Goal: Task Accomplishment & Management: Manage account settings

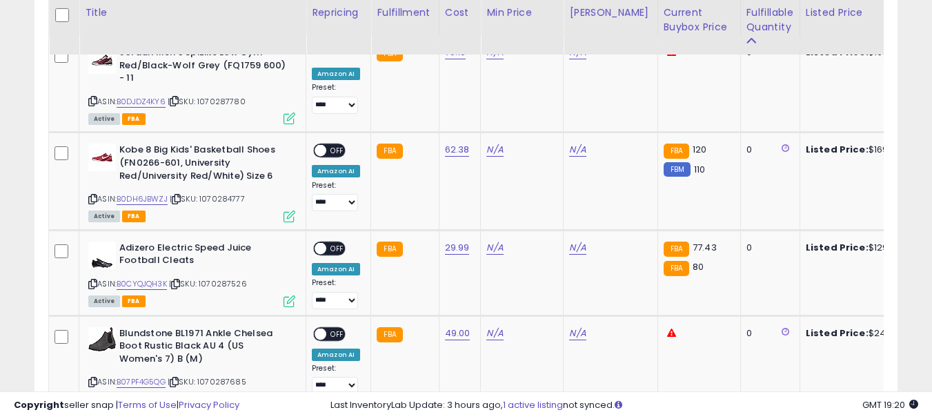
scroll to position [717, 0]
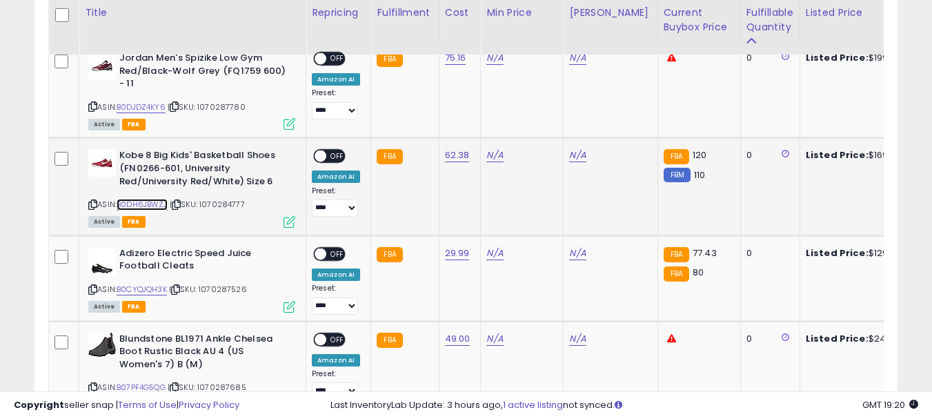
click at [154, 201] on link "B0DH6JBWZJ" at bounding box center [142, 205] width 51 height 12
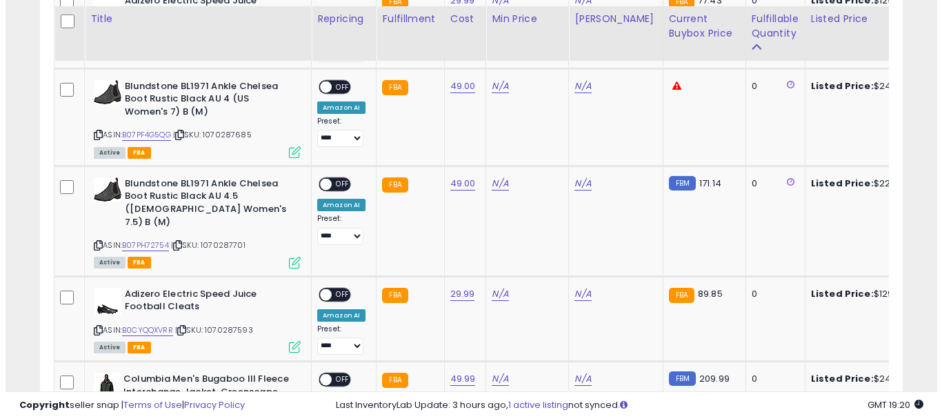
scroll to position [976, 0]
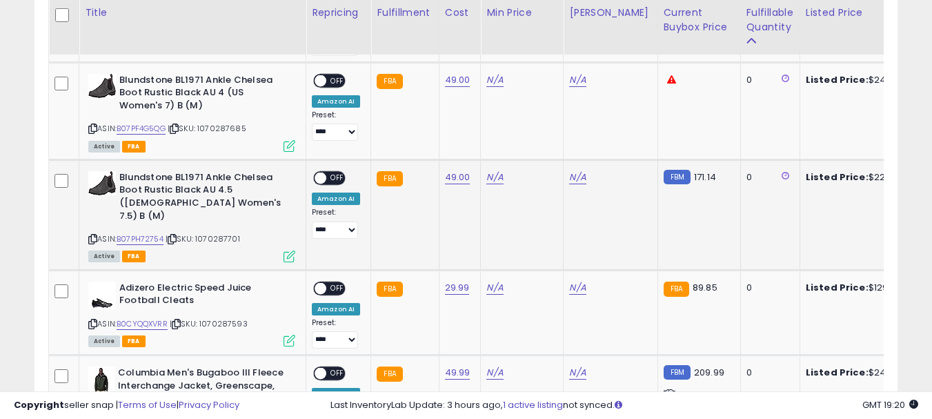
click at [287, 250] on icon at bounding box center [289, 256] width 12 height 12
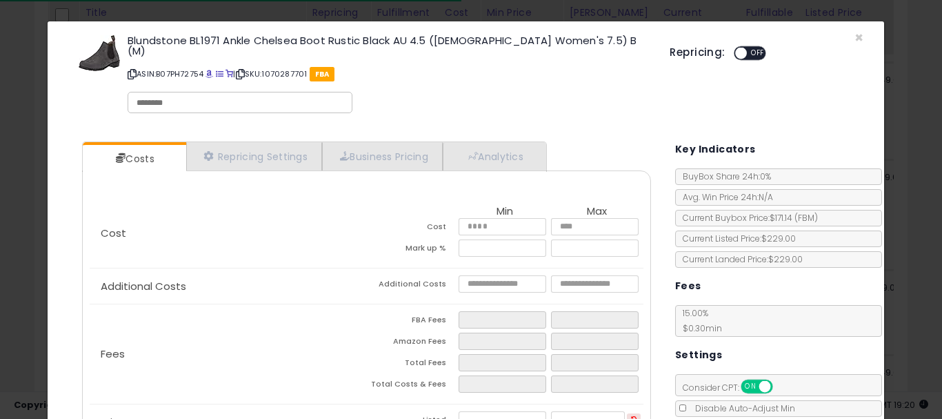
scroll to position [141, 0]
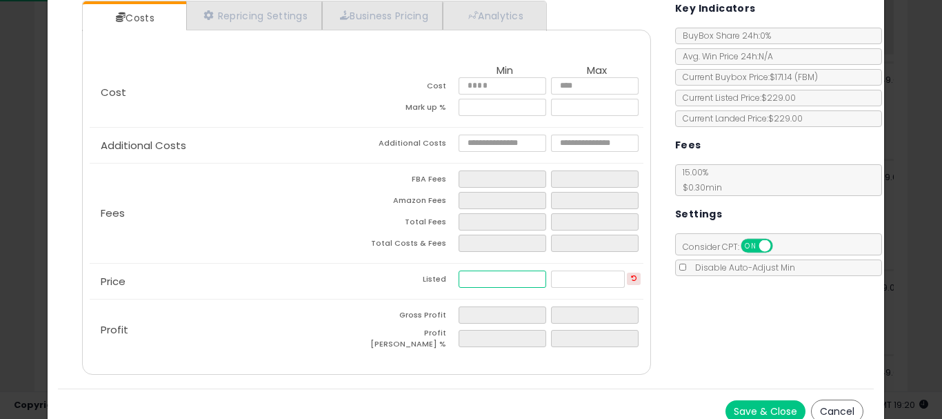
click at [480, 270] on input "number" at bounding box center [503, 278] width 88 height 17
type input "***"
type input "*****"
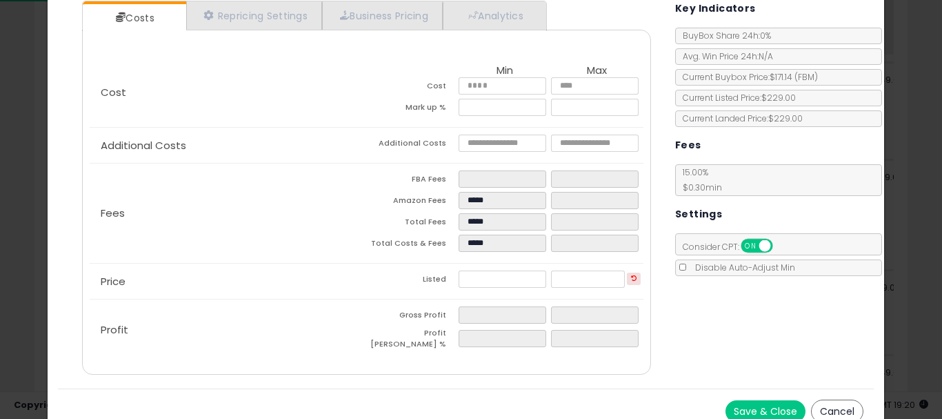
click at [743, 400] on button "Save & Close" at bounding box center [765, 411] width 80 height 22
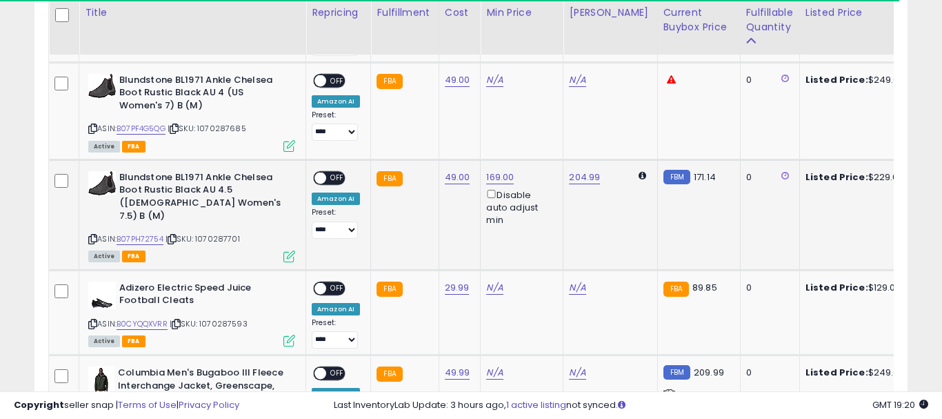
scroll to position [689318, 689102]
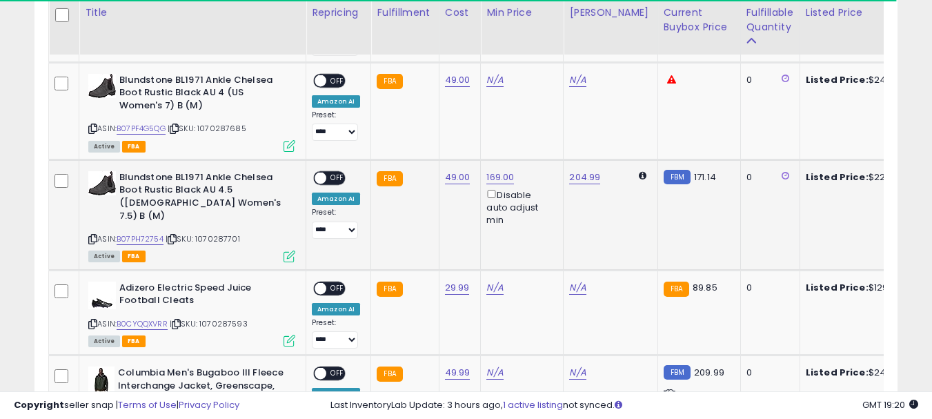
click at [336, 174] on span "OFF" at bounding box center [337, 178] width 22 height 12
click at [499, 75] on link "N/A" at bounding box center [494, 80] width 17 height 14
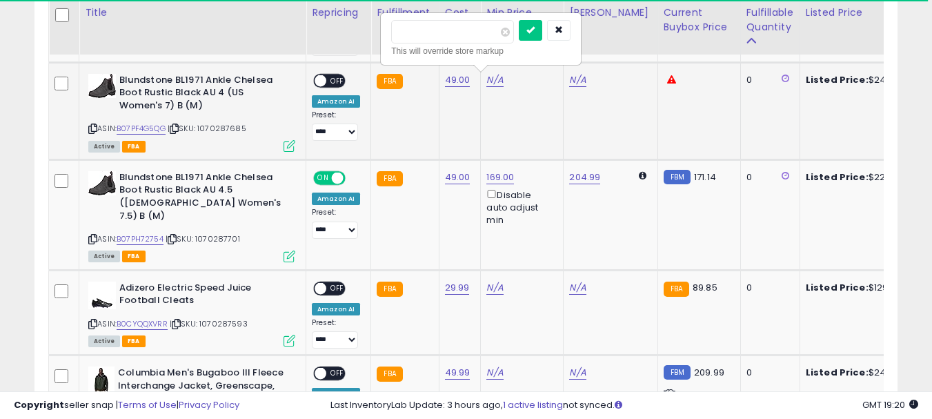
type input "***"
click at [534, 27] on icon "submit" at bounding box center [530, 30] width 8 height 8
click at [548, 32] on div at bounding box center [491, 39] width 200 height 38
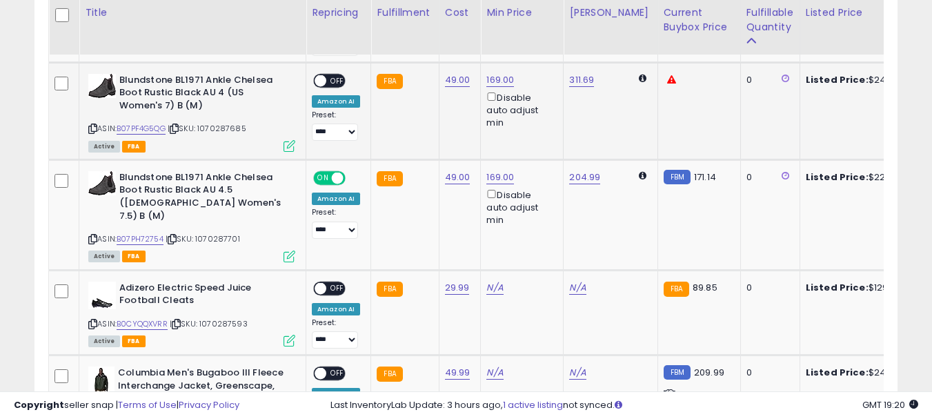
click at [292, 144] on icon at bounding box center [289, 146] width 12 height 12
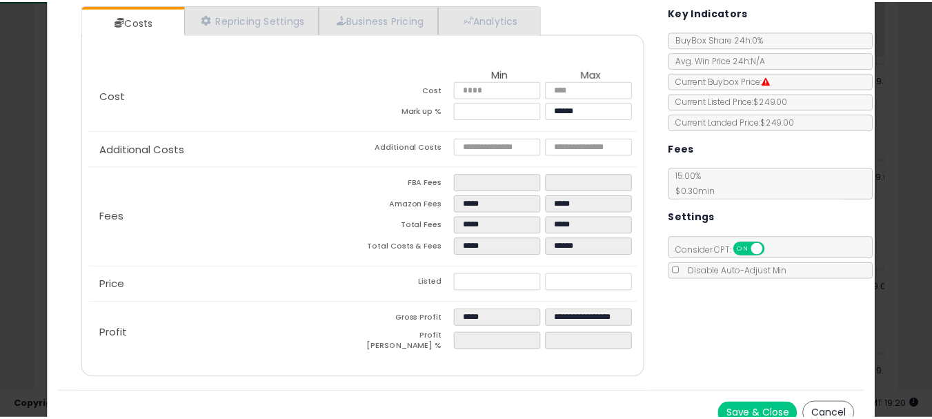
scroll to position [141, 0]
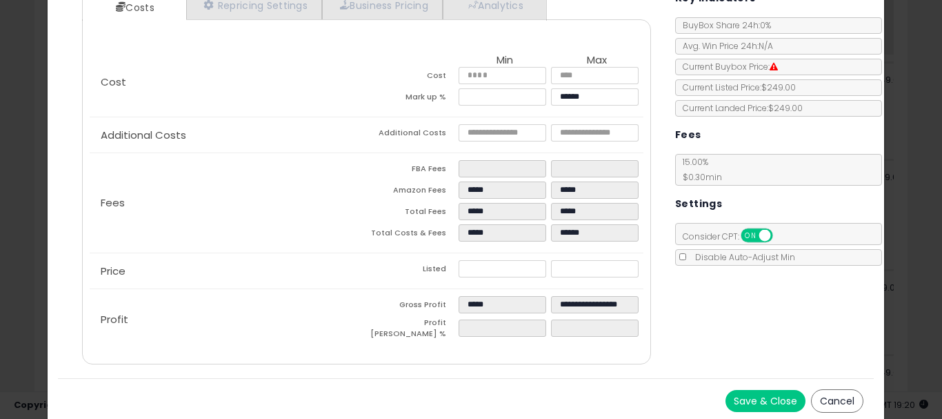
click at [815, 397] on button "Cancel" at bounding box center [837, 400] width 52 height 23
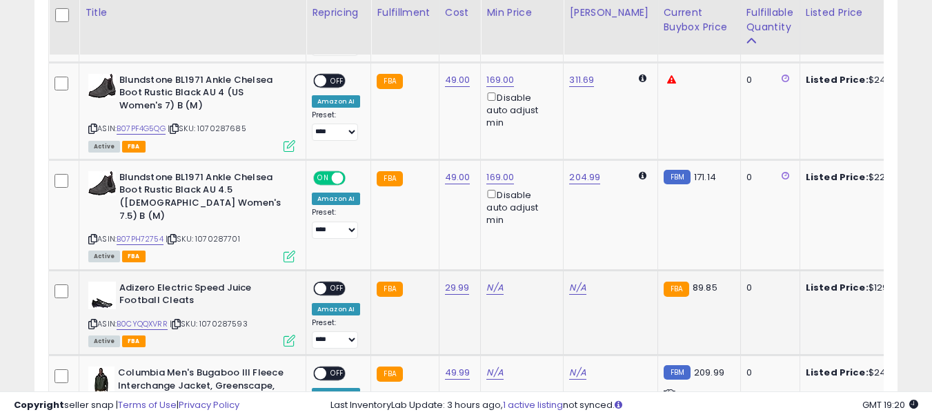
scroll to position [689318, 689102]
click at [331, 77] on span "OFF" at bounding box center [337, 80] width 22 height 12
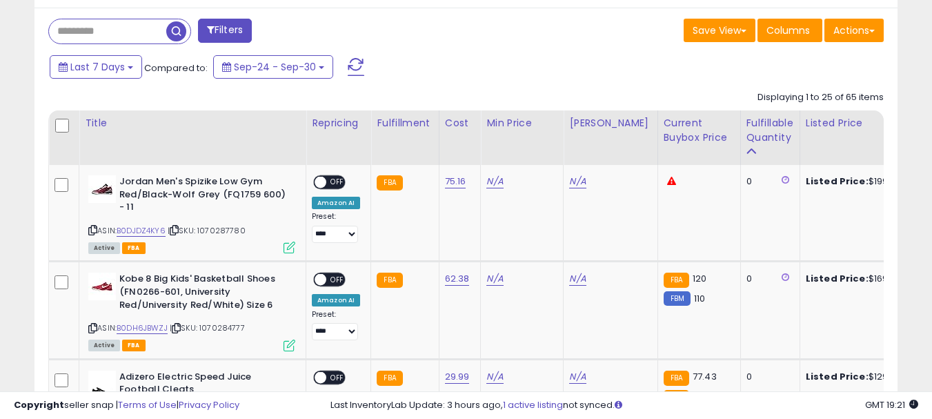
scroll to position [705, 0]
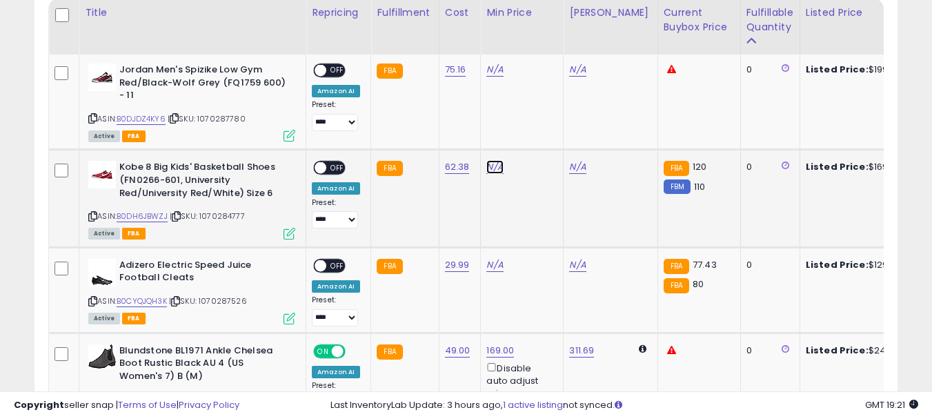
click at [490, 168] on link "N/A" at bounding box center [494, 167] width 17 height 14
type input "***"
click at [542, 122] on button "submit" at bounding box center [530, 118] width 23 height 21
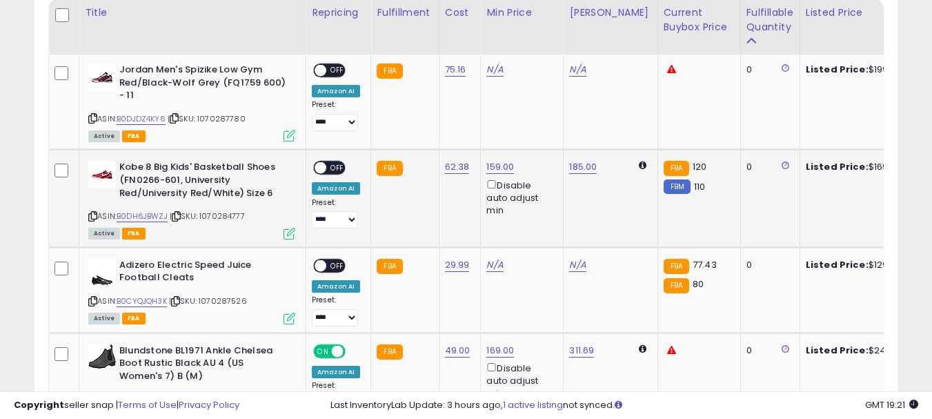
click at [333, 168] on span "OFF" at bounding box center [337, 168] width 22 height 12
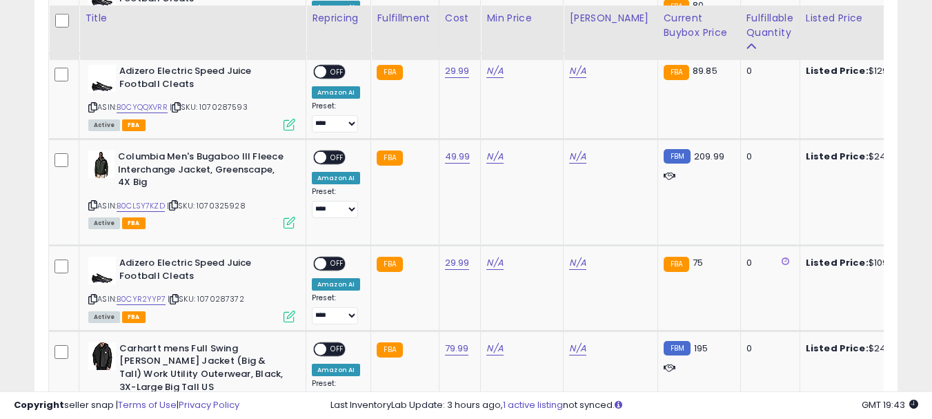
scroll to position [892, 0]
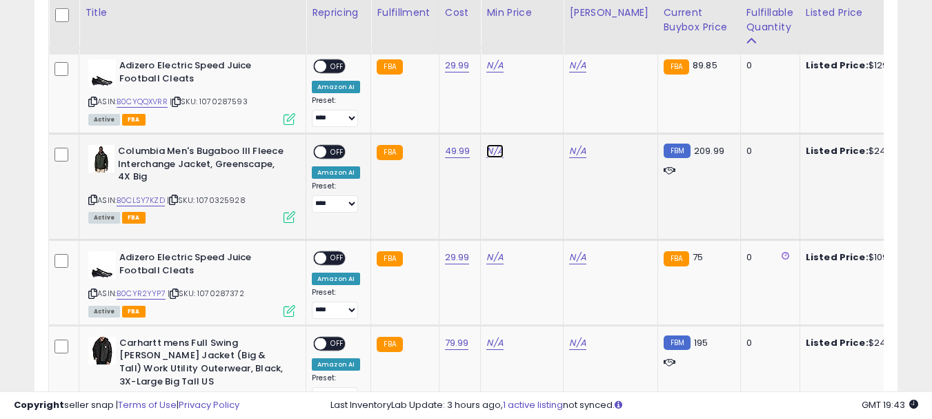
click at [495, 154] on link "N/A" at bounding box center [494, 151] width 17 height 14
type input "***"
click at [542, 107] on button "submit" at bounding box center [530, 102] width 23 height 21
click at [336, 152] on span "OFF" at bounding box center [337, 152] width 22 height 12
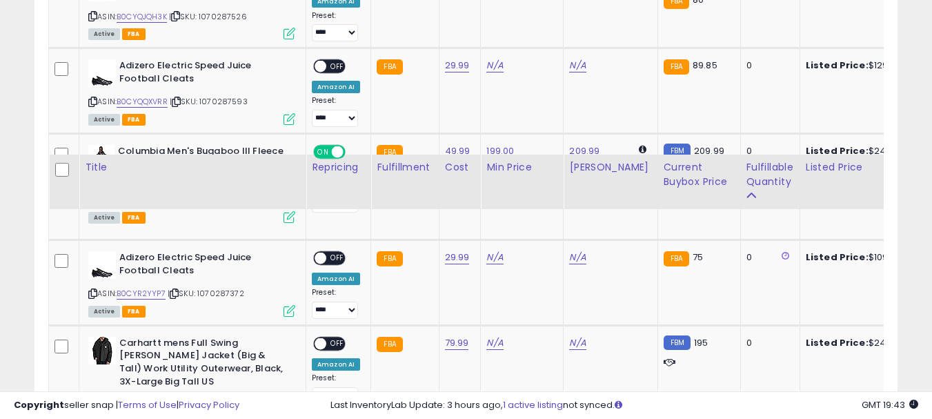
scroll to position [1047, 0]
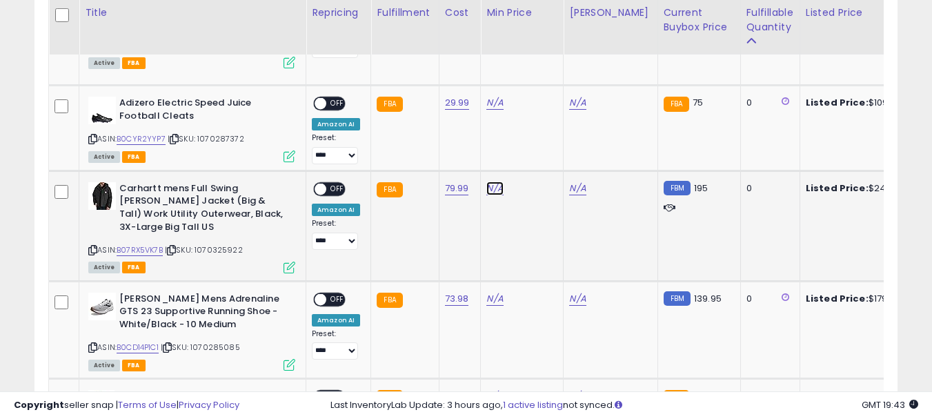
click at [489, 186] on link "N/A" at bounding box center [494, 188] width 17 height 14
type input "***"
click at [534, 141] on icon "submit" at bounding box center [530, 138] width 8 height 8
click at [334, 188] on span "OFF" at bounding box center [337, 189] width 22 height 12
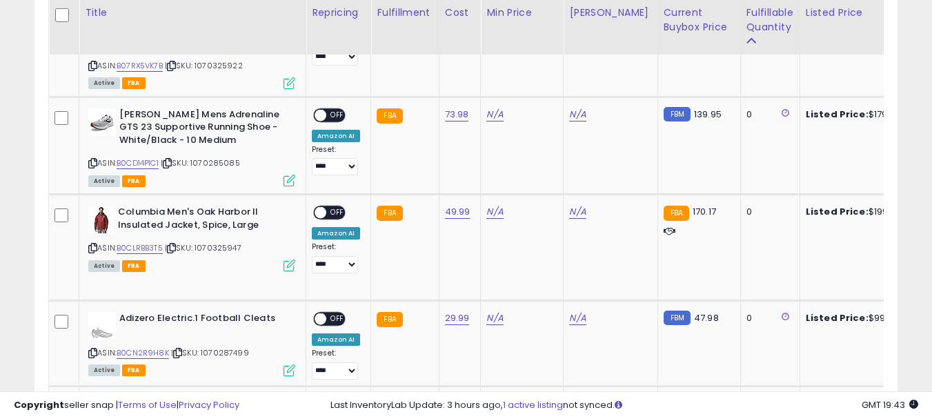
scroll to position [1236, 0]
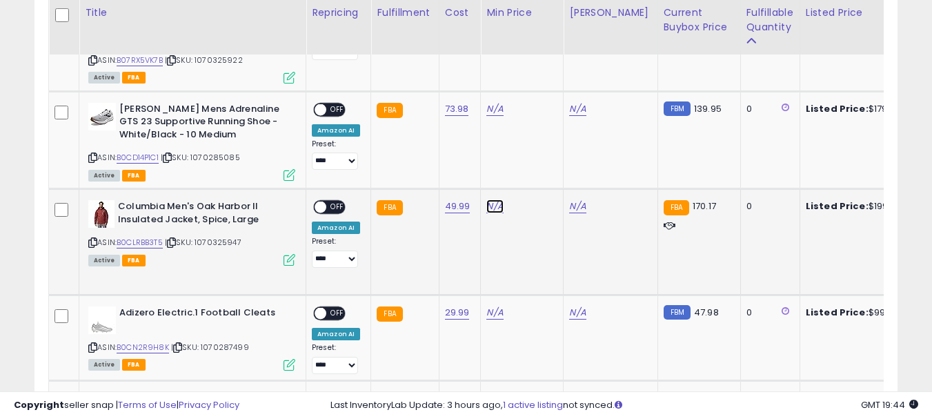
click at [489, 205] on link "N/A" at bounding box center [494, 206] width 17 height 14
type input "***"
click at [534, 158] on icon "submit" at bounding box center [530, 156] width 8 height 8
click at [339, 203] on span "OFF" at bounding box center [337, 207] width 22 height 12
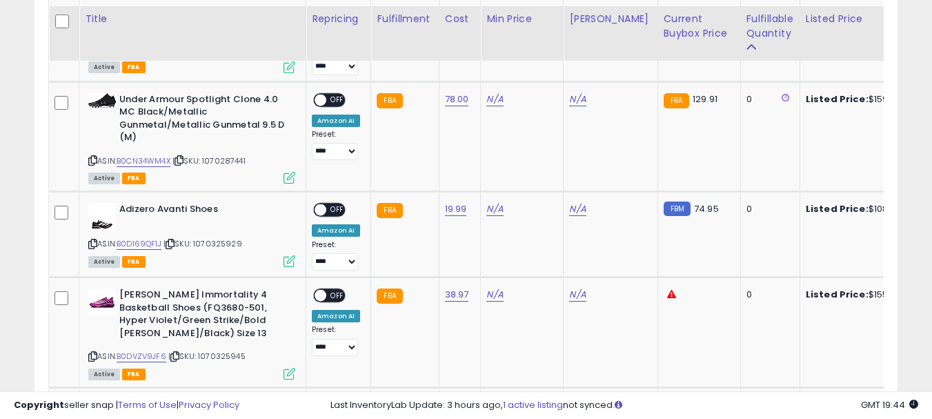
scroll to position [1877, 0]
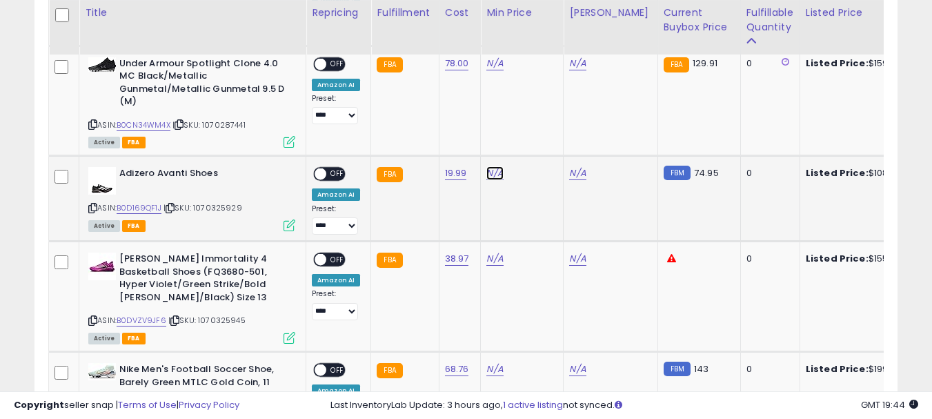
click at [494, 174] on link "N/A" at bounding box center [494, 173] width 17 height 14
type input "**"
click at [534, 123] on icon "submit" at bounding box center [530, 123] width 8 height 8
click at [331, 169] on span "OFF" at bounding box center [337, 174] width 22 height 12
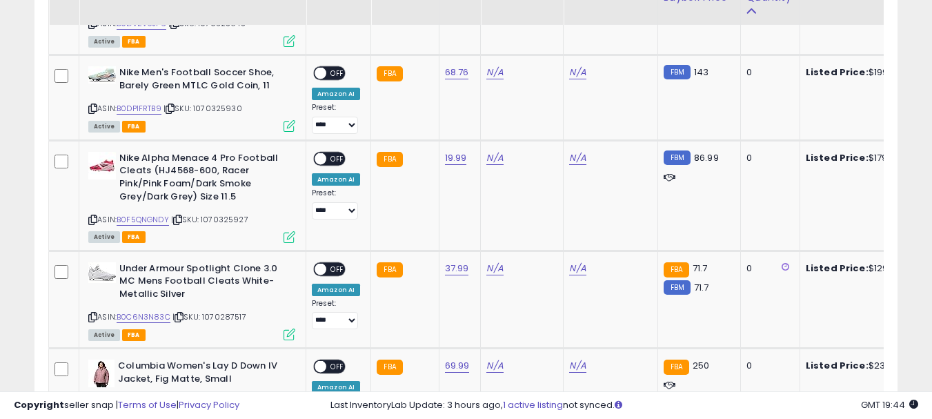
scroll to position [2185, 0]
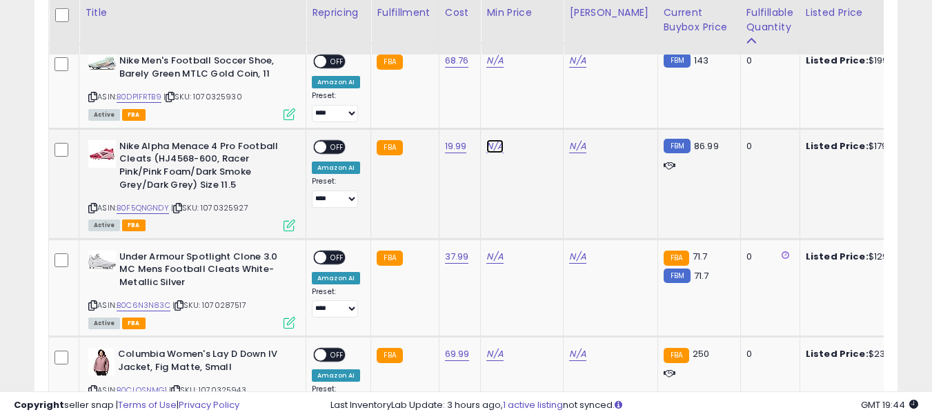
click at [488, 146] on link "N/A" at bounding box center [494, 146] width 17 height 14
type input "**"
click at [542, 101] on button "submit" at bounding box center [530, 97] width 23 height 21
click at [330, 152] on div "ON OFF" at bounding box center [314, 147] width 32 height 12
click at [337, 148] on span "OFF" at bounding box center [337, 147] width 22 height 12
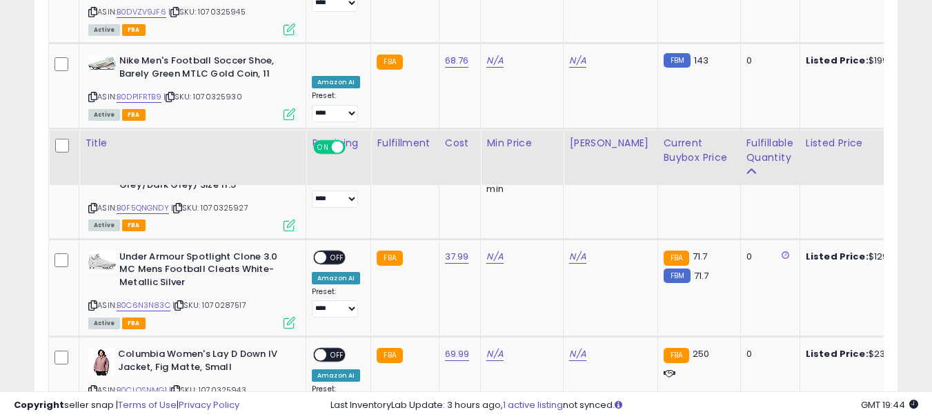
scroll to position [2375, 0]
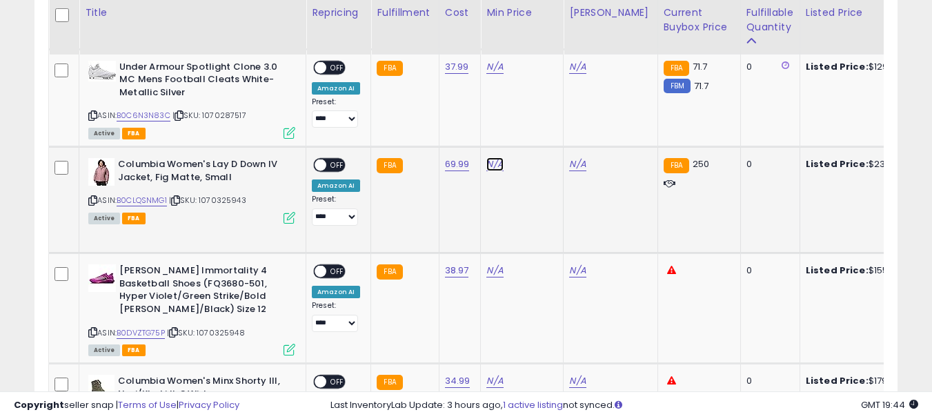
click at [486, 168] on link "N/A" at bounding box center [494, 164] width 17 height 14
type input "***"
click at [542, 123] on button "submit" at bounding box center [530, 115] width 23 height 21
click at [330, 165] on span "OFF" at bounding box center [337, 165] width 22 height 12
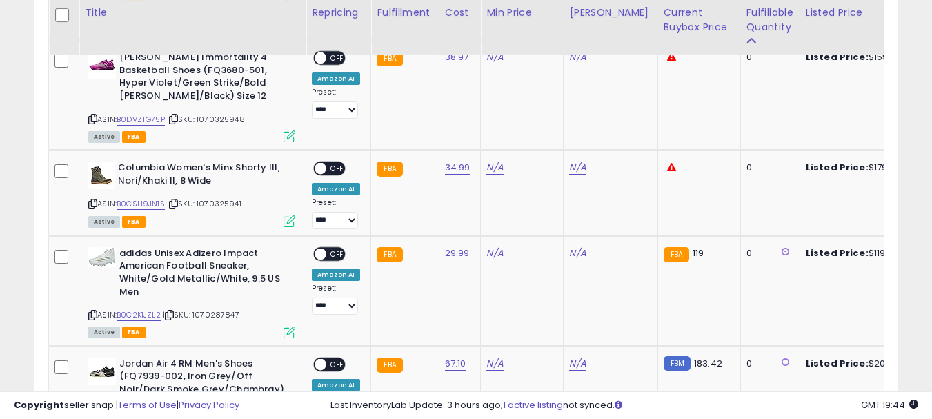
scroll to position [2583, 0]
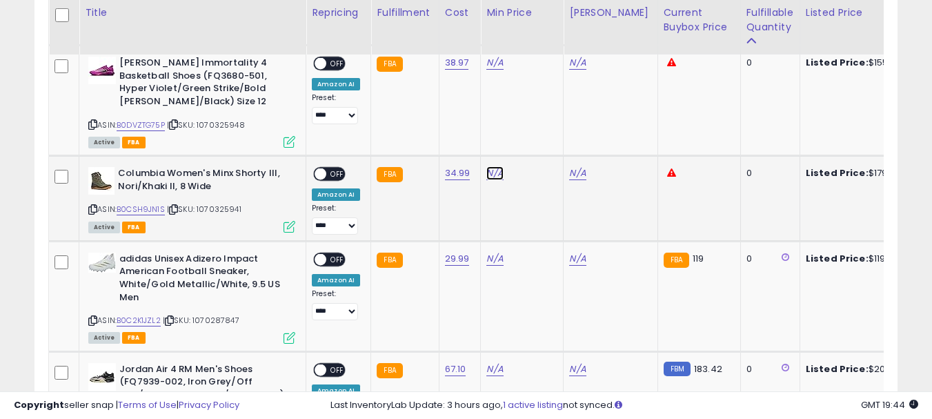
click at [490, 169] on link "N/A" at bounding box center [494, 173] width 17 height 14
type input "***"
click at [542, 123] on button "submit" at bounding box center [530, 124] width 23 height 21
click at [339, 170] on span "OFF" at bounding box center [337, 174] width 22 height 12
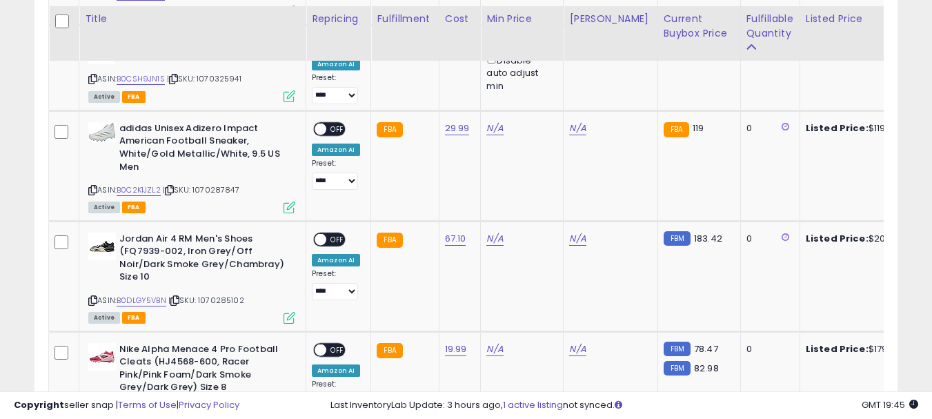
scroll to position [2719, 0]
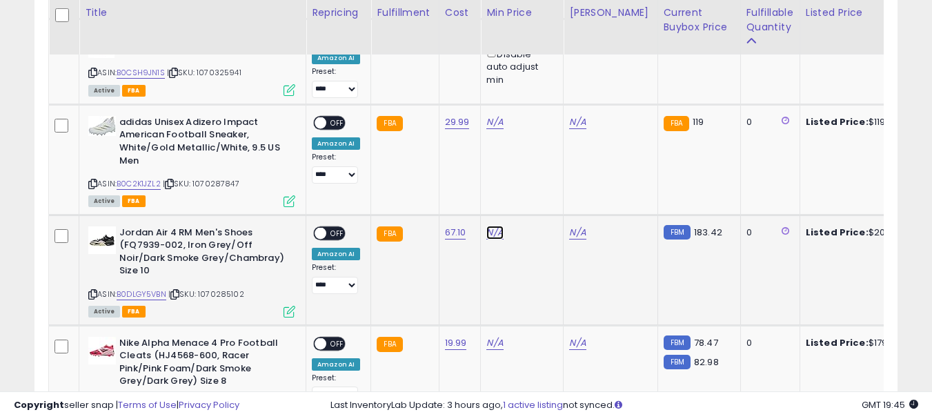
click at [495, 228] on link "N/A" at bounding box center [494, 232] width 17 height 14
type input "***"
click at [542, 190] on button "submit" at bounding box center [530, 183] width 23 height 21
click at [328, 232] on span "OFF" at bounding box center [337, 233] width 22 height 12
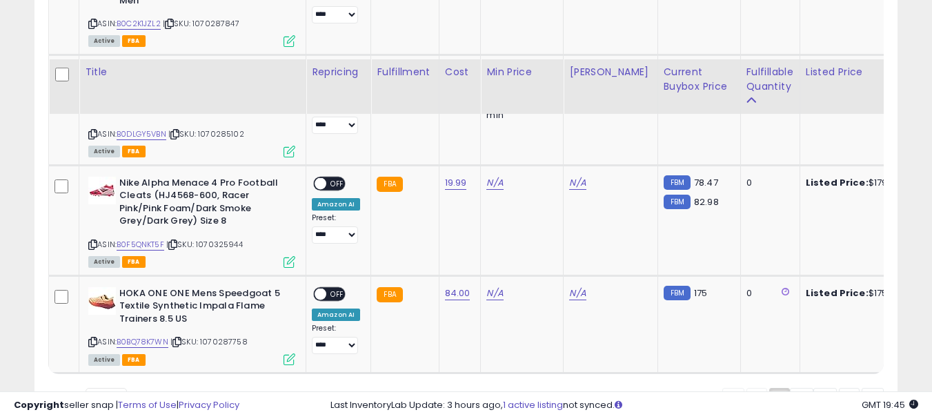
scroll to position [2938, 0]
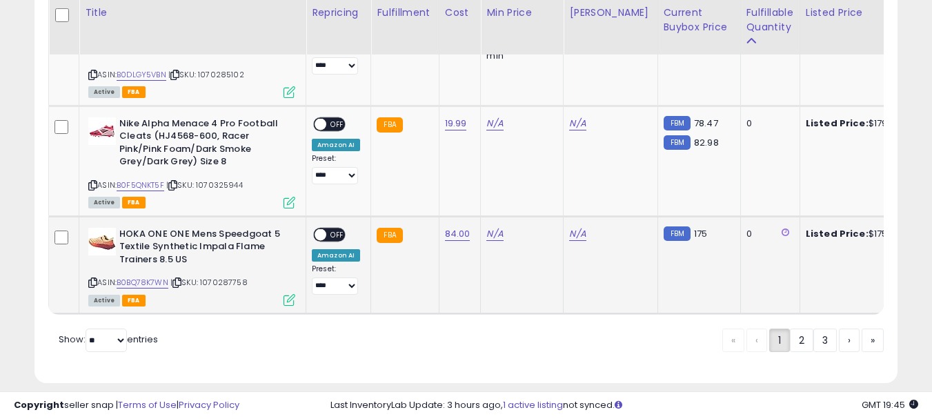
click at [499, 238] on div "N/A" at bounding box center [519, 234] width 66 height 12
click at [492, 232] on link "N/A" at bounding box center [494, 234] width 17 height 14
type input "***"
click at [540, 186] on button "submit" at bounding box center [530, 184] width 23 height 21
click at [339, 230] on span "OFF" at bounding box center [337, 234] width 22 height 12
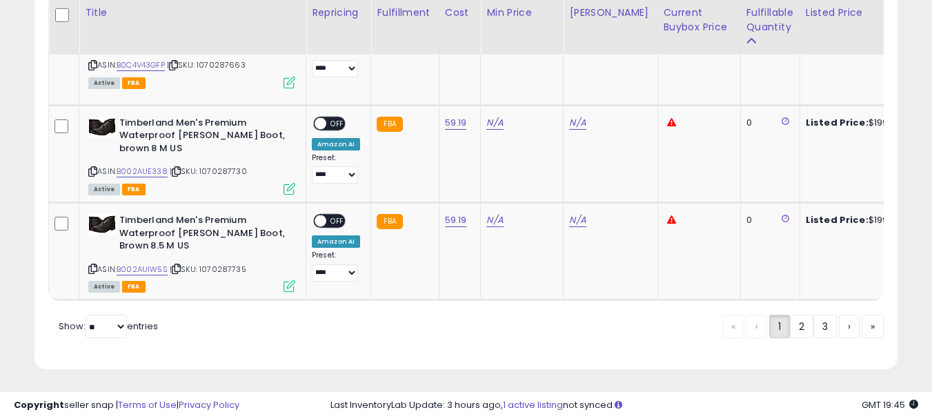
scroll to position [2924, 0]
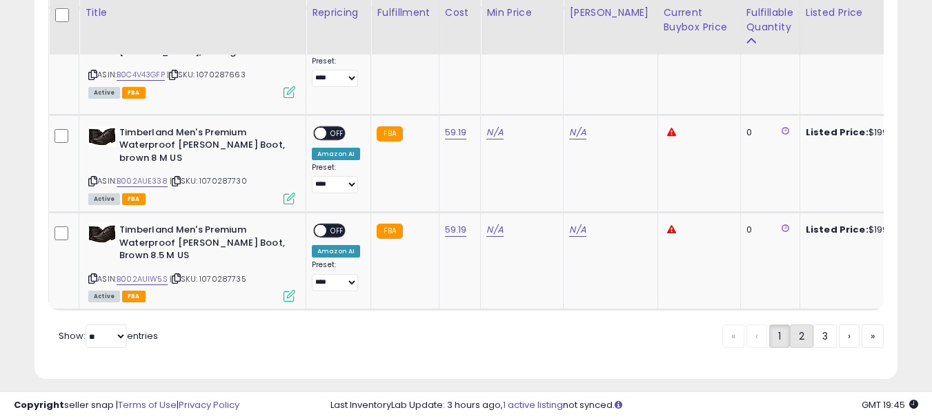
click at [803, 325] on link "2" at bounding box center [801, 335] width 23 height 23
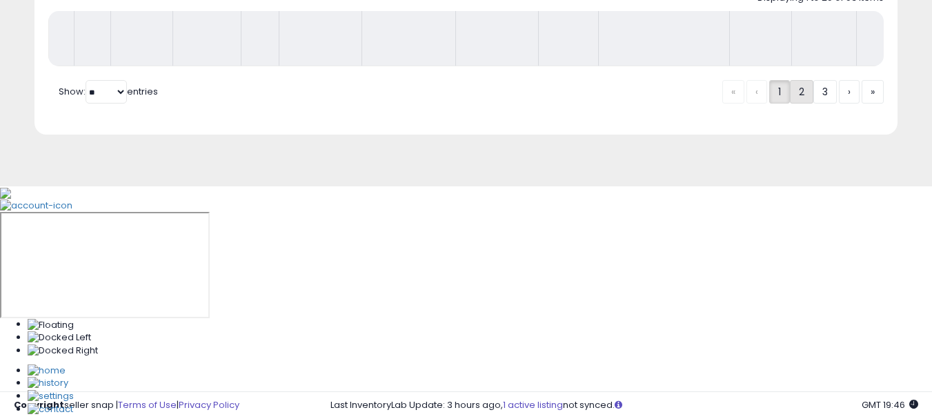
scroll to position [471, 0]
